Goal: Information Seeking & Learning: Learn about a topic

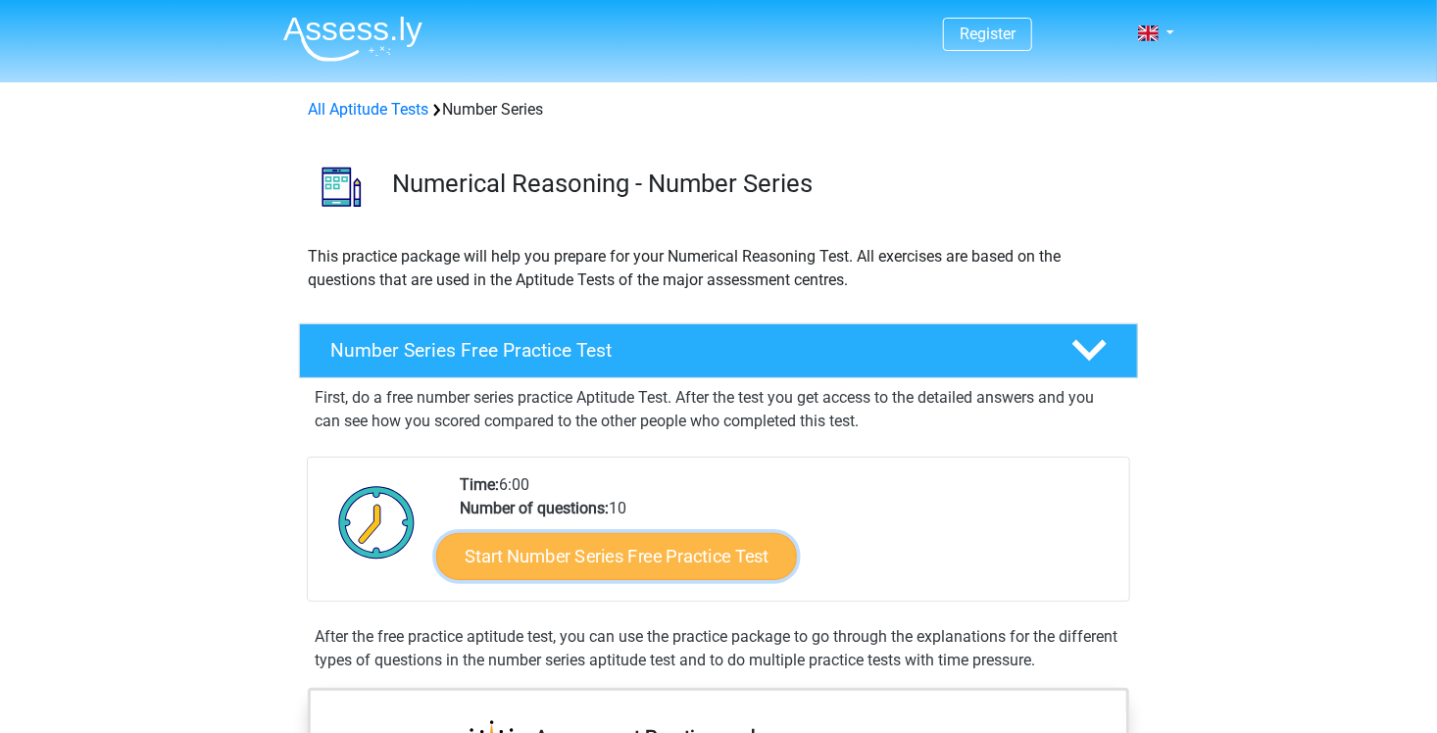
click at [593, 554] on link "Start Number Series Free Practice Test" at bounding box center [616, 555] width 361 height 47
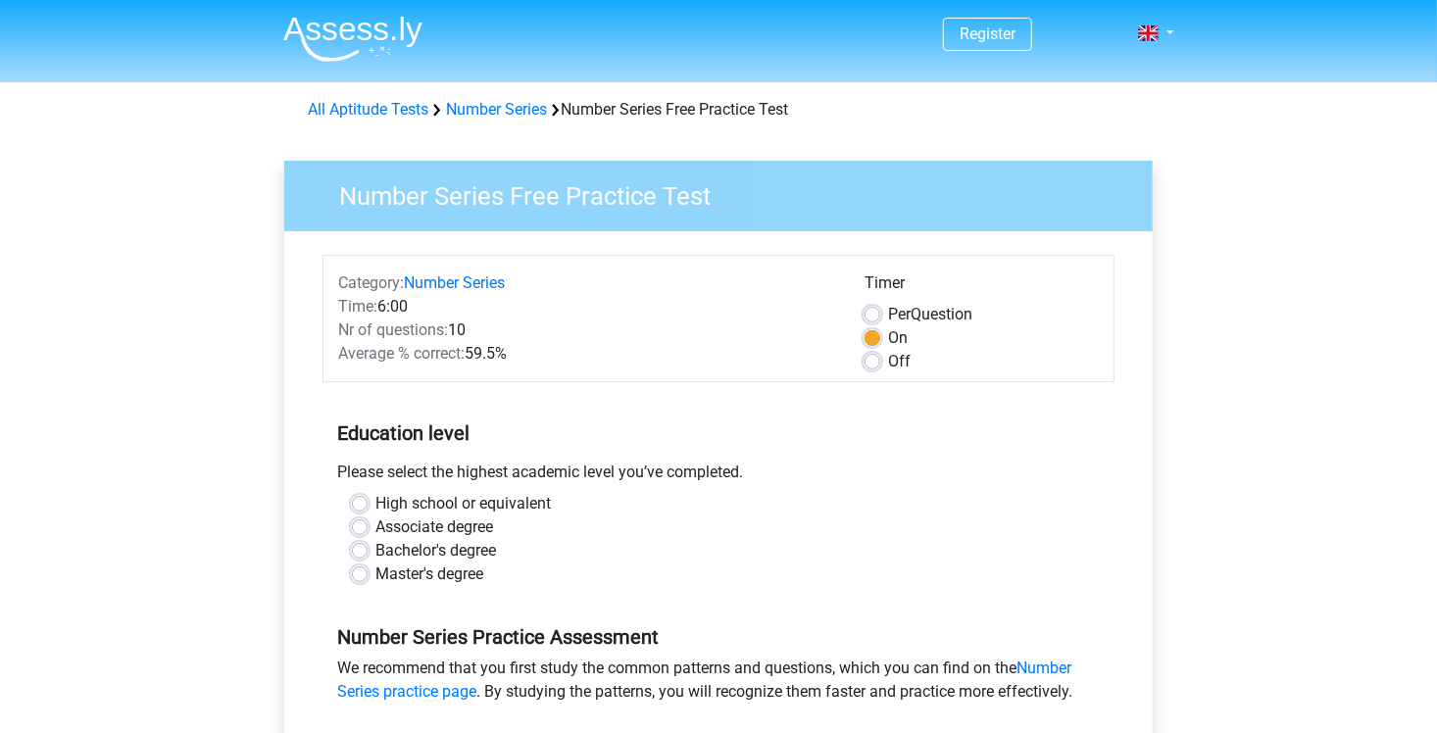
click at [376, 577] on label "Master's degree" at bounding box center [430, 575] width 108 height 24
click at [360, 577] on input "Master's degree" at bounding box center [360, 573] width 16 height 20
radio input "true"
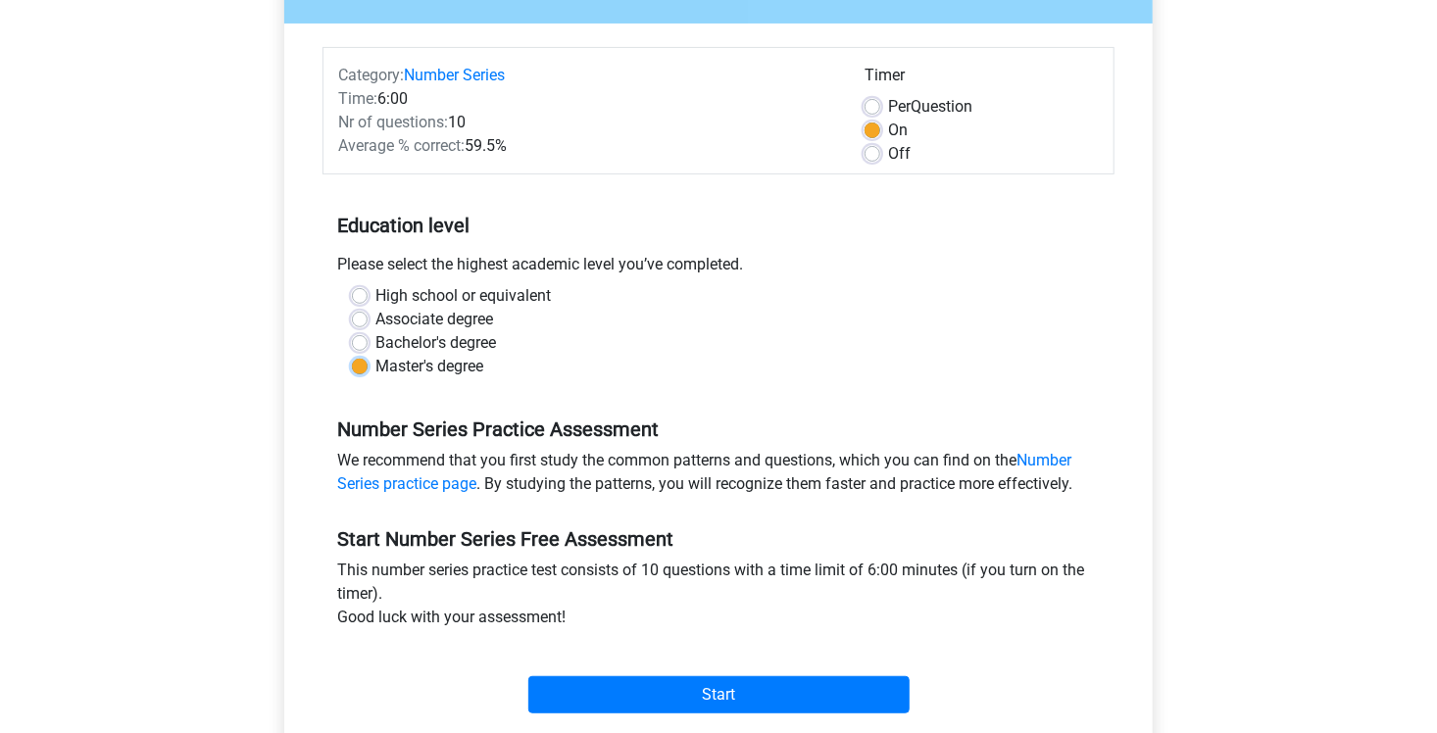
scroll to position [211, 0]
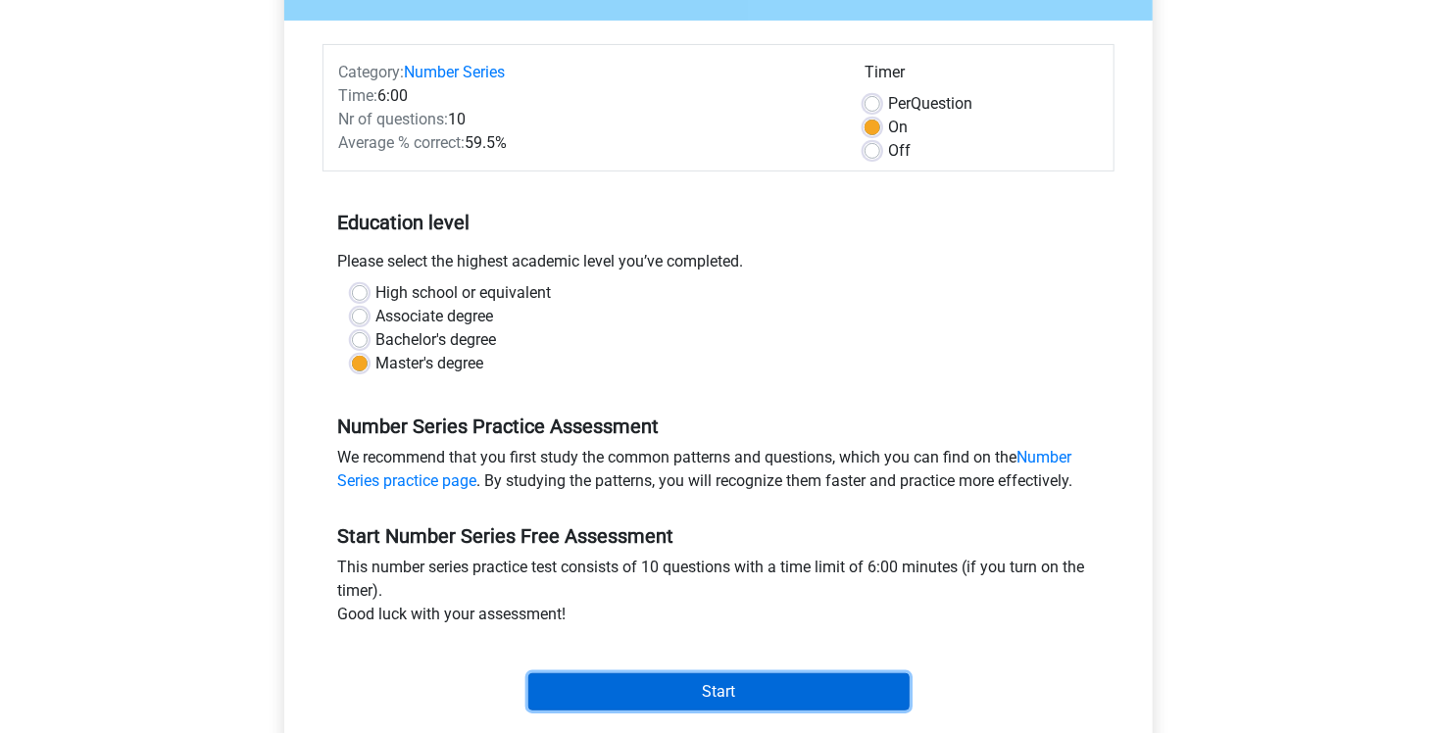
click at [723, 690] on input "Start" at bounding box center [718, 692] width 381 height 37
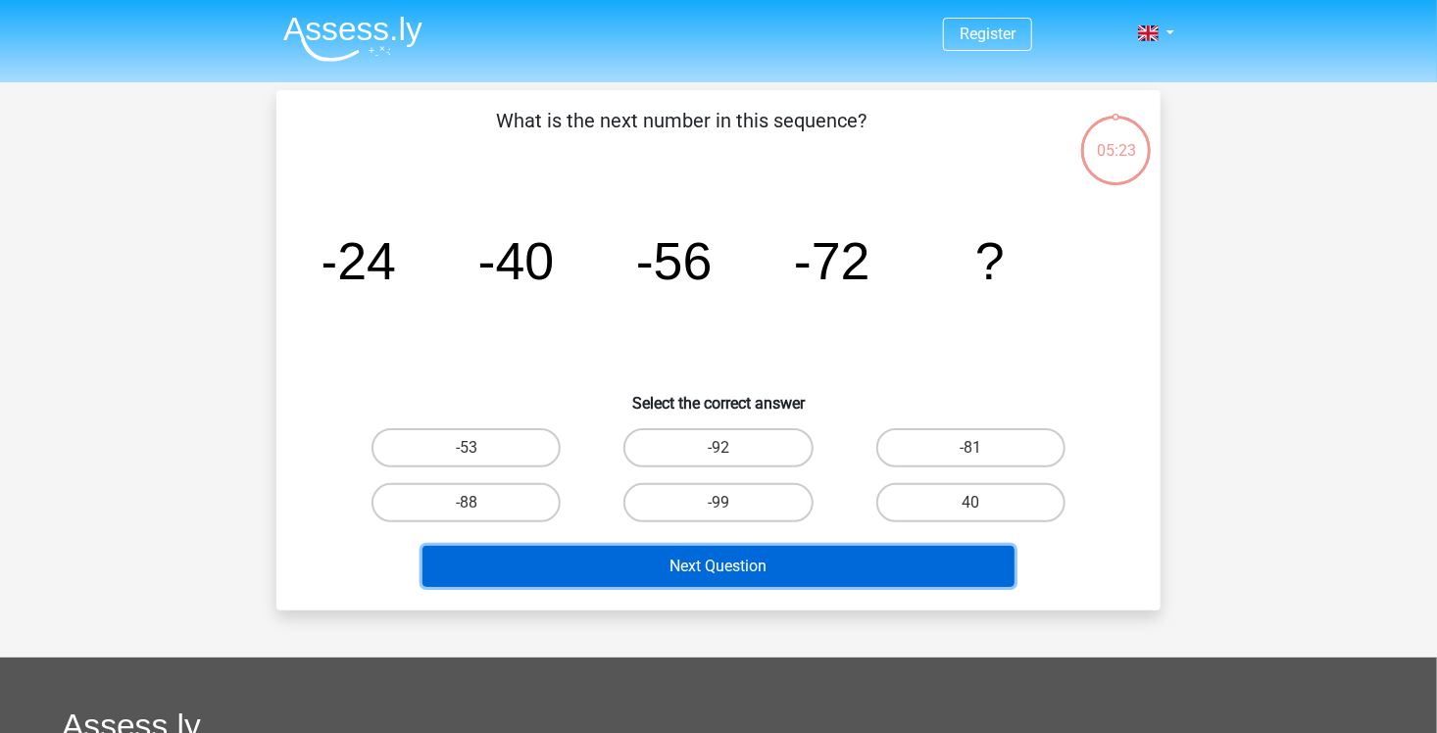
click at [730, 562] on button "Next Question" at bounding box center [719, 566] width 593 height 41
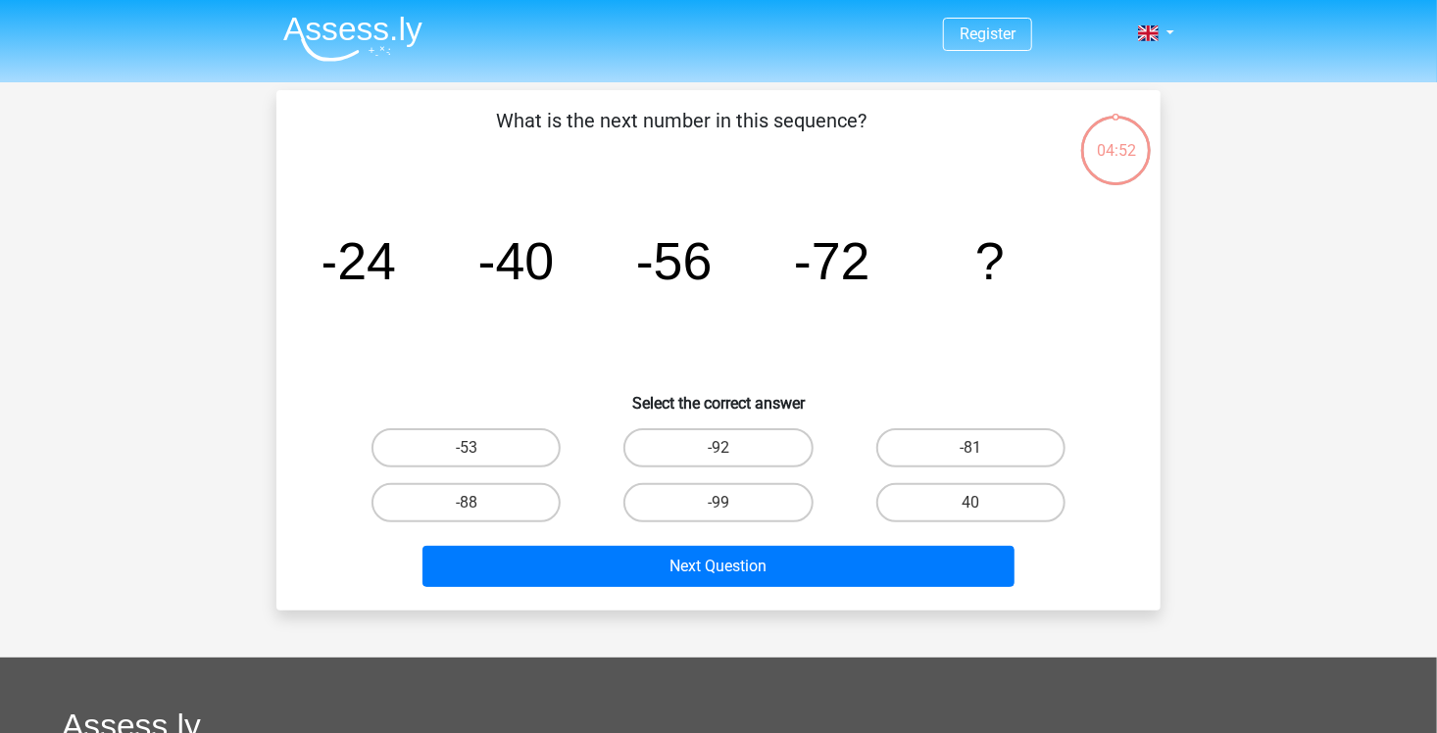
click at [495, 473] on div "-53" at bounding box center [466, 448] width 252 height 55
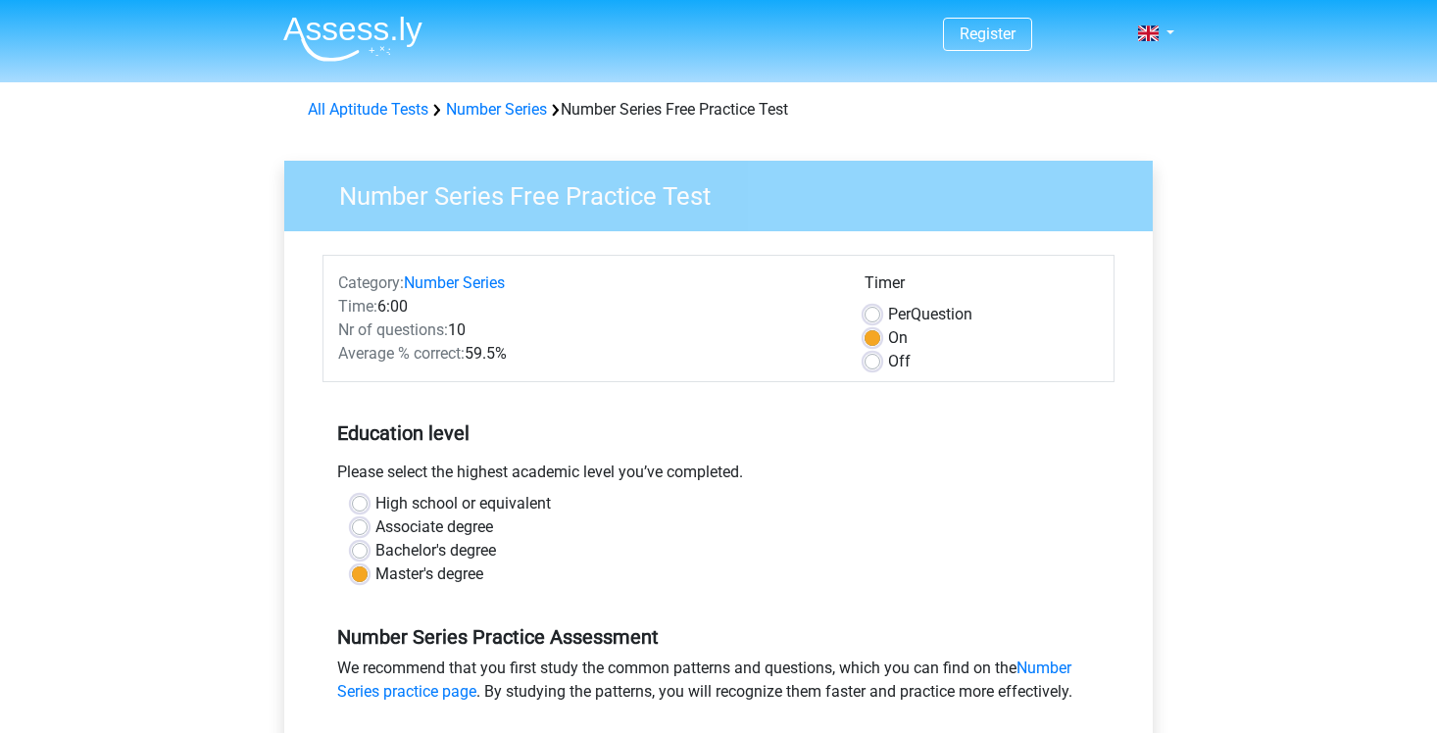
scroll to position [211, 0]
